Goal: Task Accomplishment & Management: Use online tool/utility

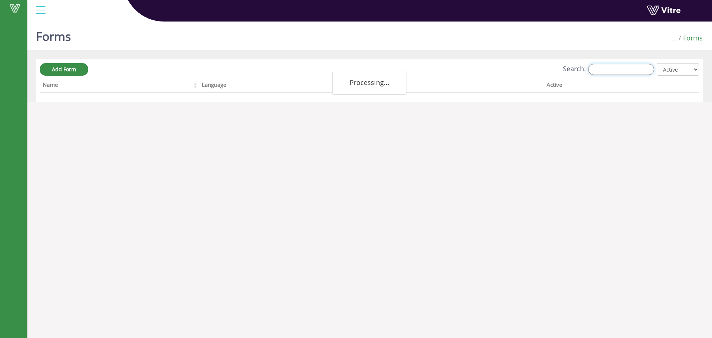
click at [608, 70] on input "Search:" at bounding box center [621, 69] width 66 height 11
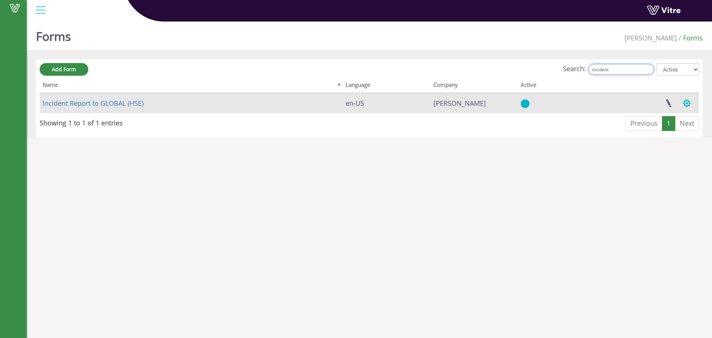
type input "incident"
click at [686, 104] on button "button" at bounding box center [687, 103] width 19 height 20
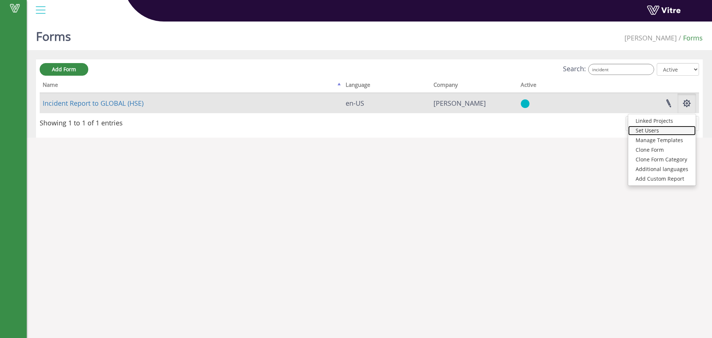
click at [655, 131] on link "Set Users" at bounding box center [661, 131] width 67 height 10
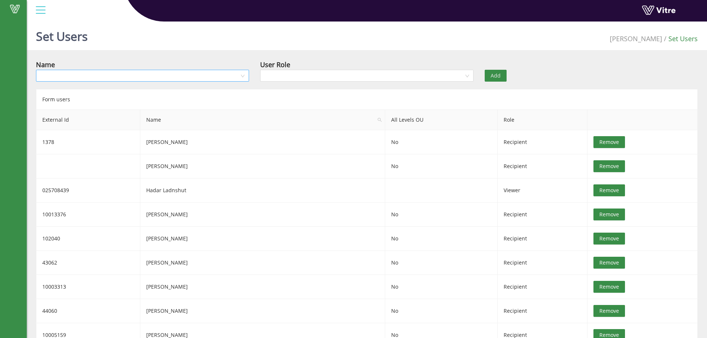
click at [148, 73] on input "search" at bounding box center [139, 75] width 199 height 11
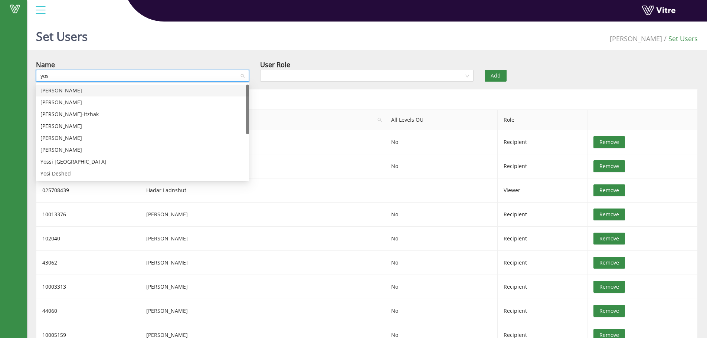
type input "yosi"
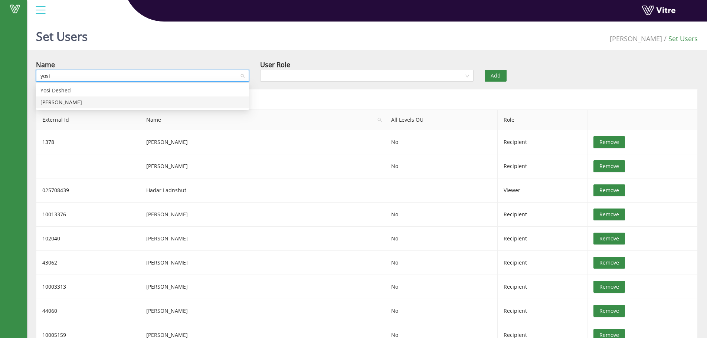
click at [72, 102] on div "Yosi Goldstein" at bounding box center [142, 102] width 204 height 8
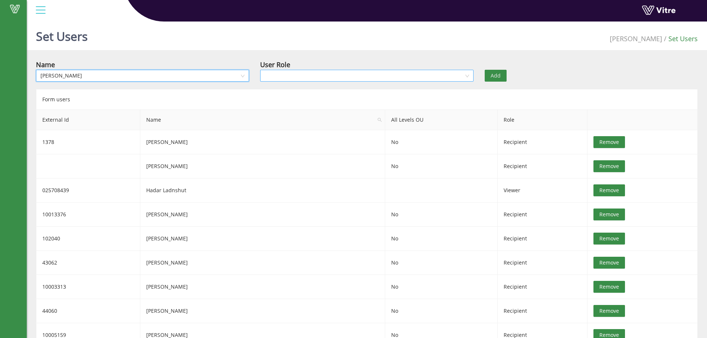
click at [285, 73] on input "search" at bounding box center [363, 75] width 199 height 11
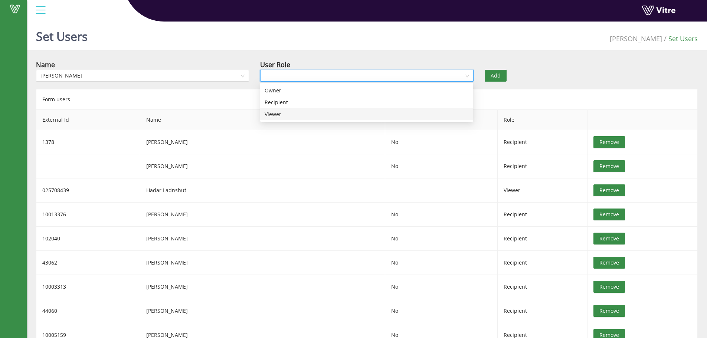
click at [272, 115] on div "Viewer" at bounding box center [366, 114] width 204 height 8
click at [494, 73] on span "Add" at bounding box center [495, 76] width 10 height 8
